Goal: Task Accomplishment & Management: Use online tool/utility

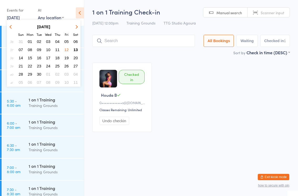
click at [23, 57] on button "14" at bounding box center [21, 57] width 8 height 7
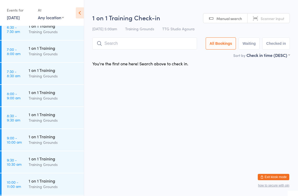
scroll to position [132, 0]
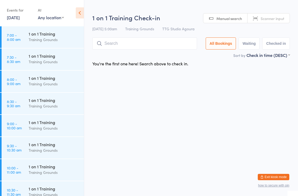
click at [50, 171] on div "Training Grounds" at bounding box center [54, 172] width 51 height 6
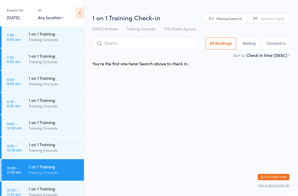
click at [135, 44] on input "search" at bounding box center [144, 43] width 105 height 12
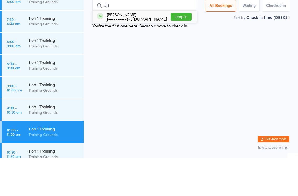
type input "Ju"
click at [137, 54] on div "J••••••••••s@[DOMAIN_NAME]" at bounding box center [137, 56] width 60 height 4
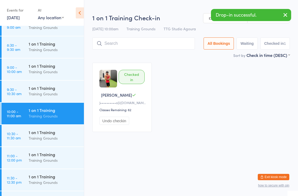
scroll to position [211, 0]
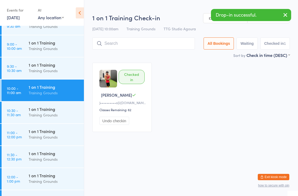
click at [52, 134] on div "Training Grounds" at bounding box center [54, 137] width 51 height 6
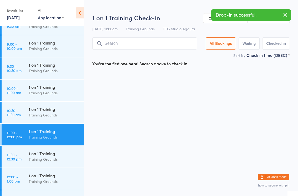
click at [125, 42] on input "search" at bounding box center [144, 43] width 105 height 12
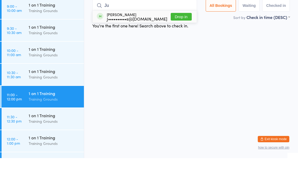
type input "Ju"
click at [134, 54] on div "J••••••••••s@[DOMAIN_NAME]" at bounding box center [137, 56] width 60 height 4
